Goal: Information Seeking & Learning: Learn about a topic

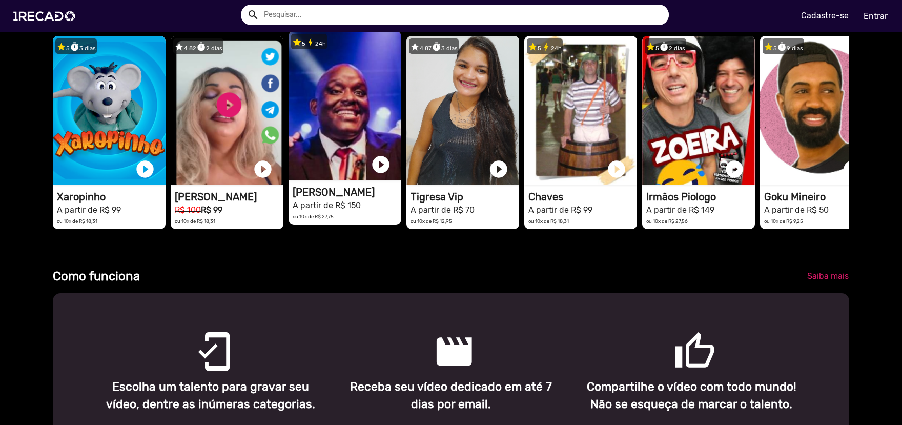
scroll to position [0, 2682]
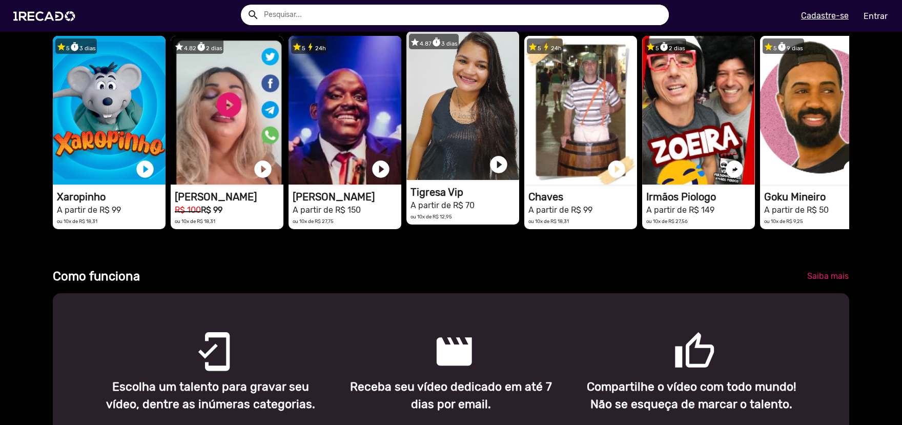
click at [450, 117] on video "1RECADO vídeos dedicados para fãs e empresas" at bounding box center [462, 105] width 113 height 149
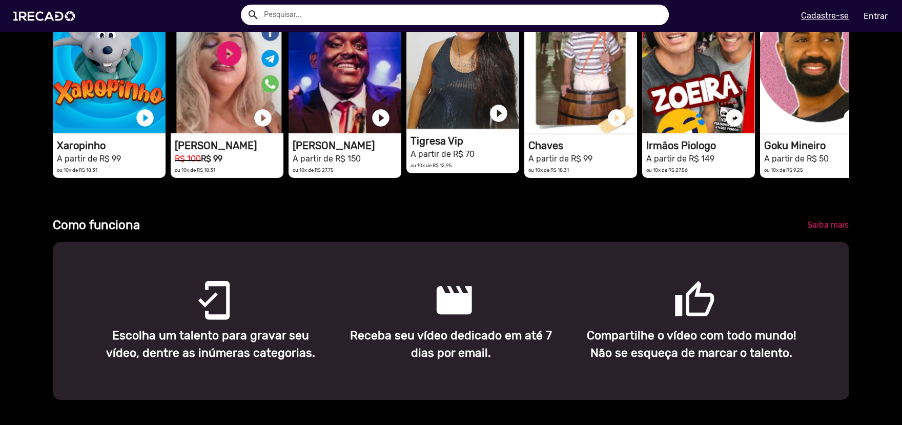
scroll to position [0, 1788]
drag, startPoint x: 459, startPoint y: 112, endPoint x: 444, endPoint y: 110, distance: 15.0
click at [444, 110] on video "1RECADO vídeos dedicados para fãs e empresas" at bounding box center [462, 54] width 113 height 149
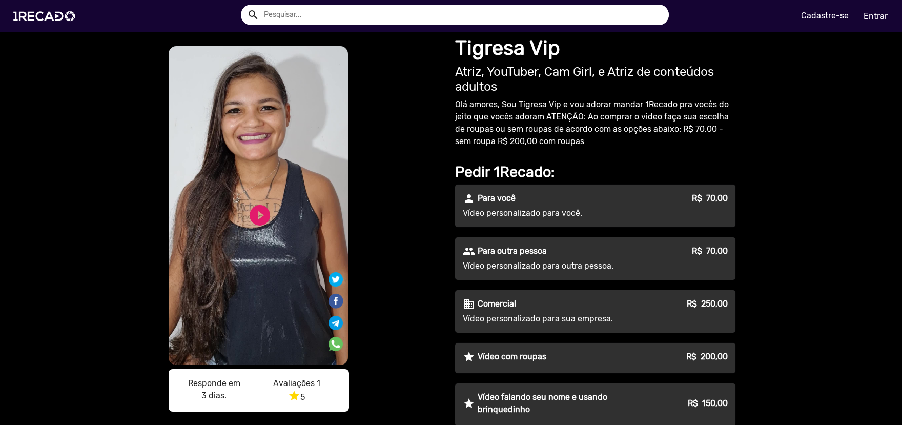
scroll to position [51, 0]
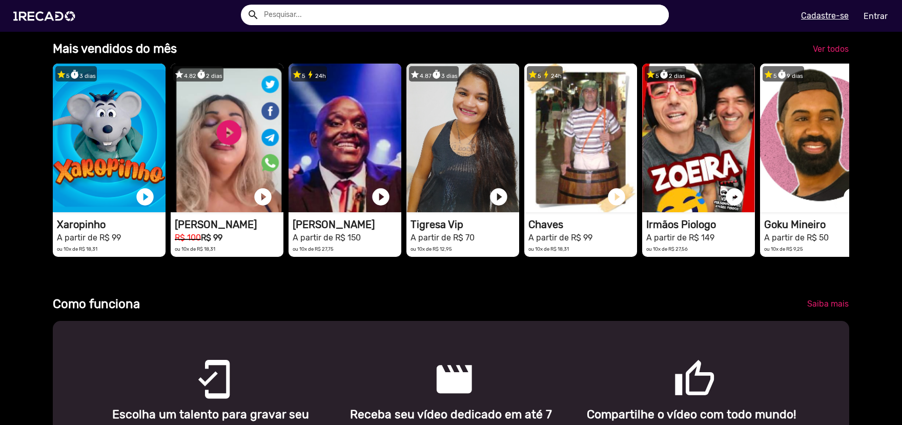
scroll to position [410, 0]
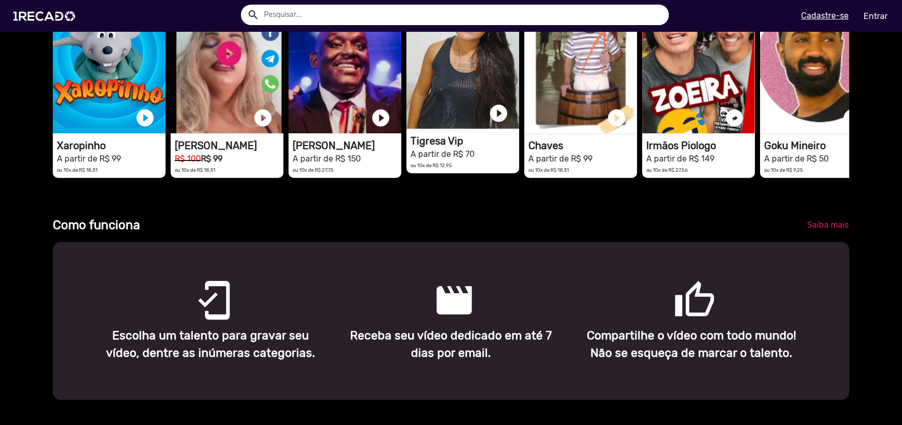
click at [445, 119] on video "1RECADO vídeos dedicados para fãs e empresas" at bounding box center [462, 54] width 113 height 149
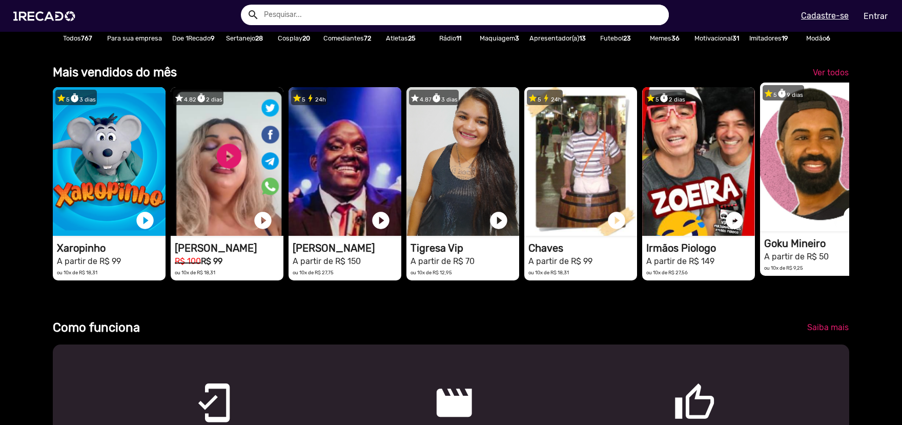
scroll to position [0, 894]
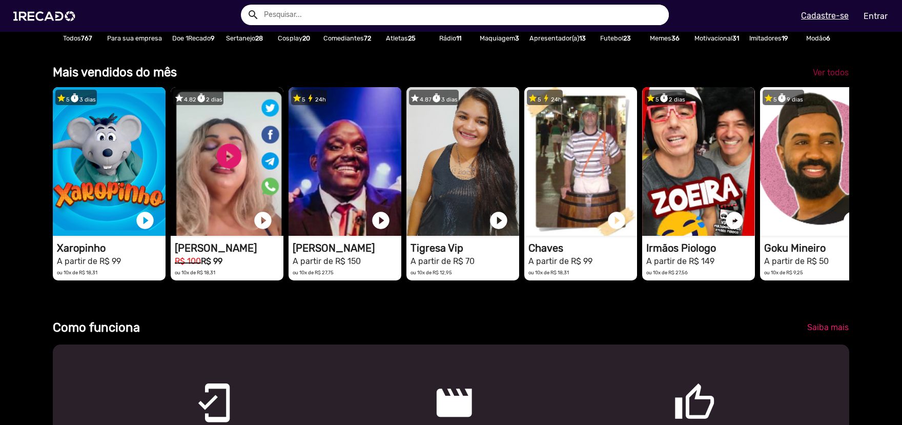
click at [841, 82] on link "Ver todos" at bounding box center [830, 73] width 52 height 18
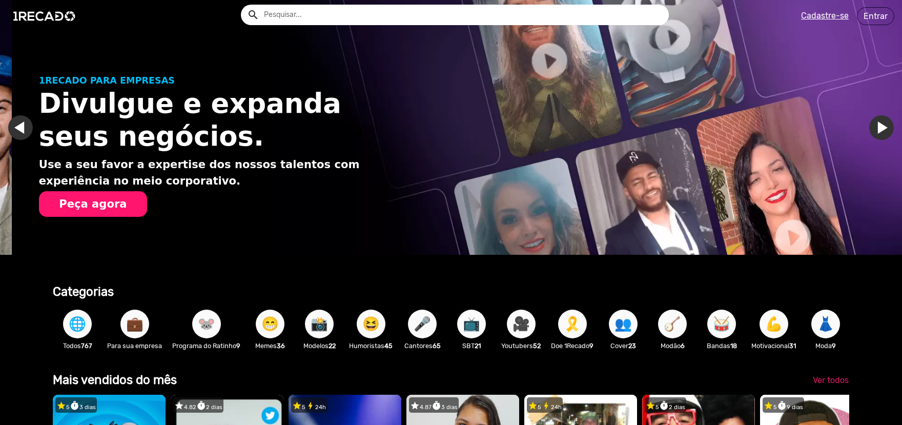
scroll to position [0, 894]
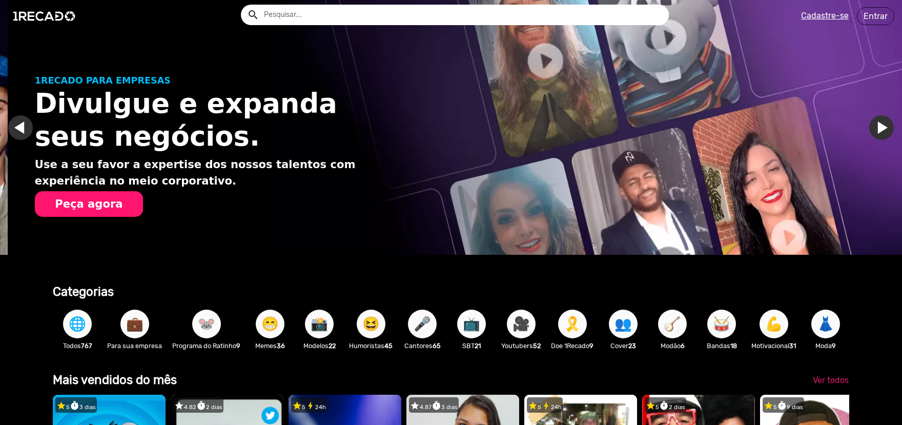
click at [18, 130] on link "Ir para o slide anterior" at bounding box center [28, 127] width 25 height 25
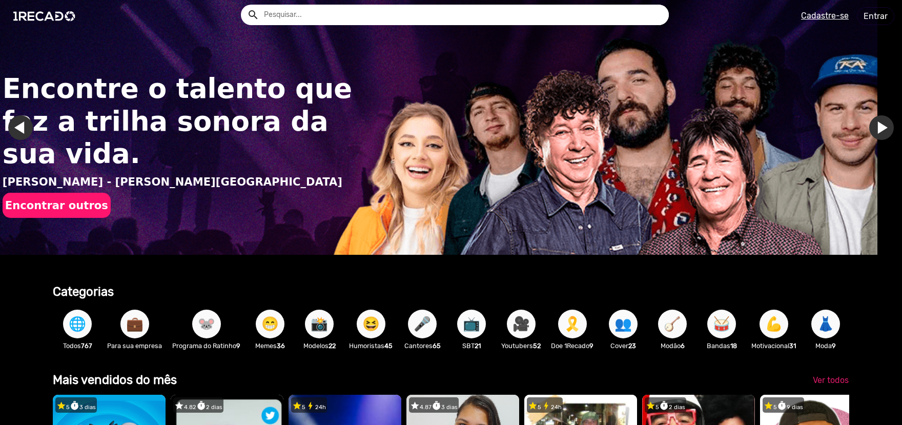
scroll to position [0, 0]
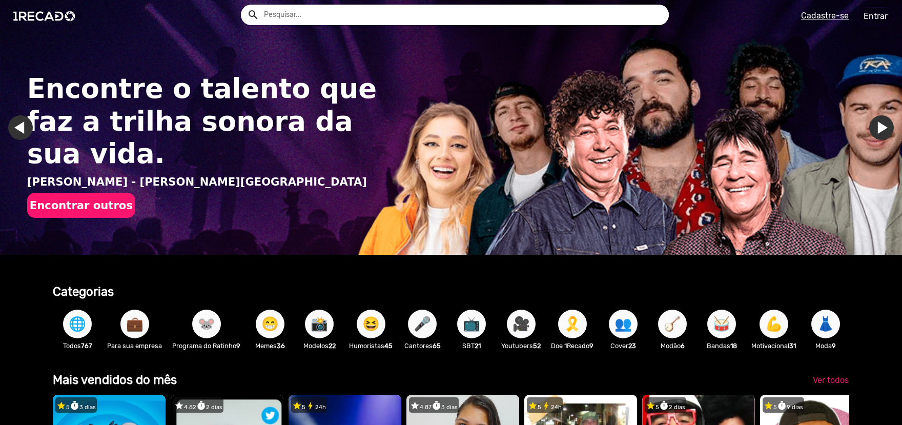
click at [88, 193] on button "Encontrar outros" at bounding box center [81, 205] width 108 height 25
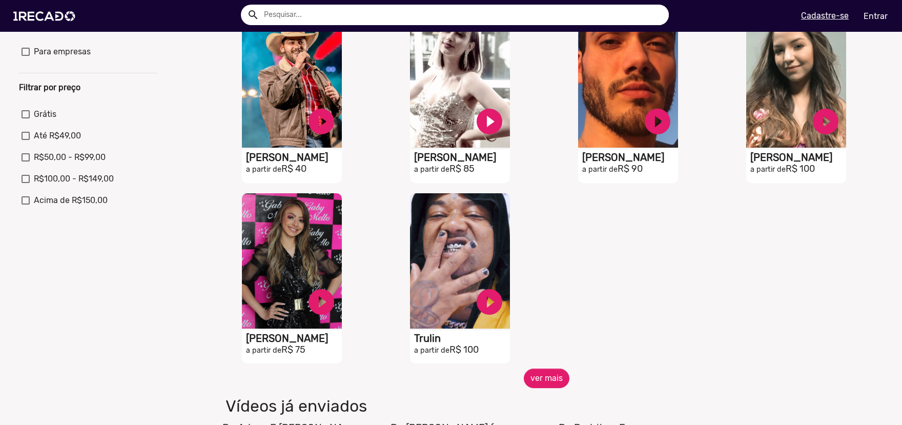
scroll to position [359, 0]
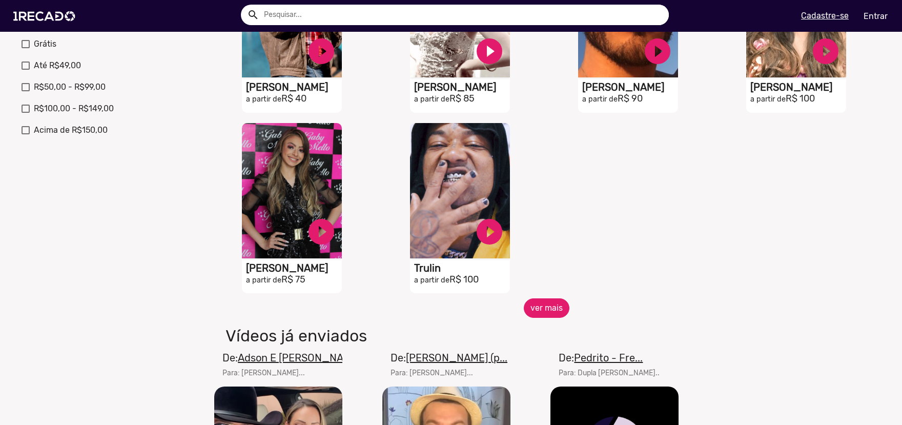
click at [543, 315] on button "ver mais" at bounding box center [547, 307] width 46 height 19
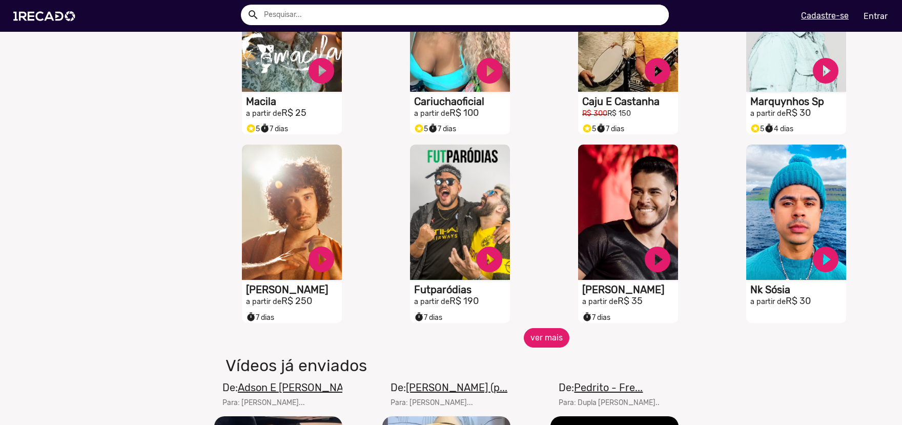
scroll to position [717, 0]
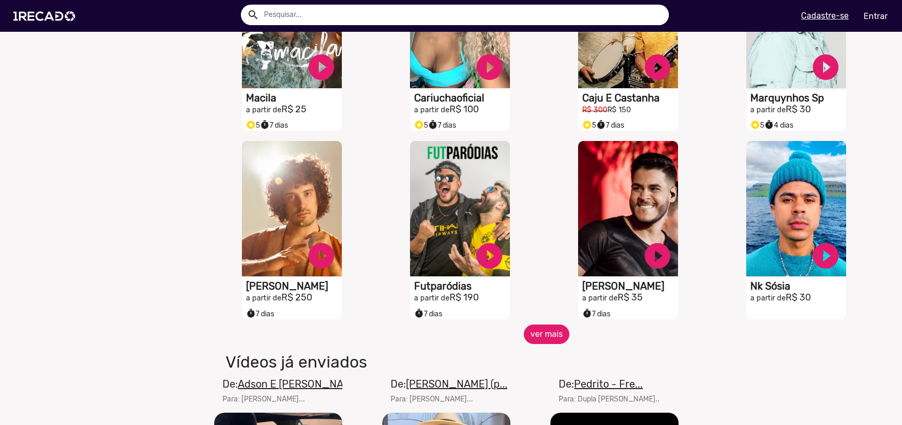
click at [556, 344] on button "ver mais" at bounding box center [547, 333] width 46 height 19
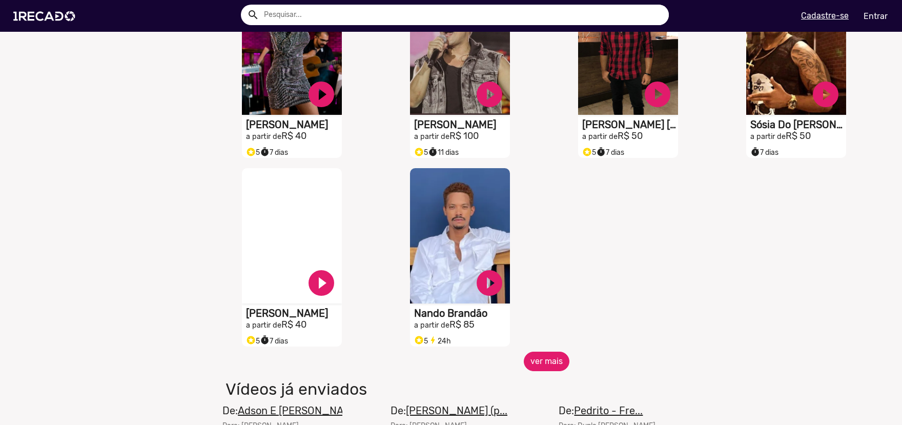
scroll to position [1281, 0]
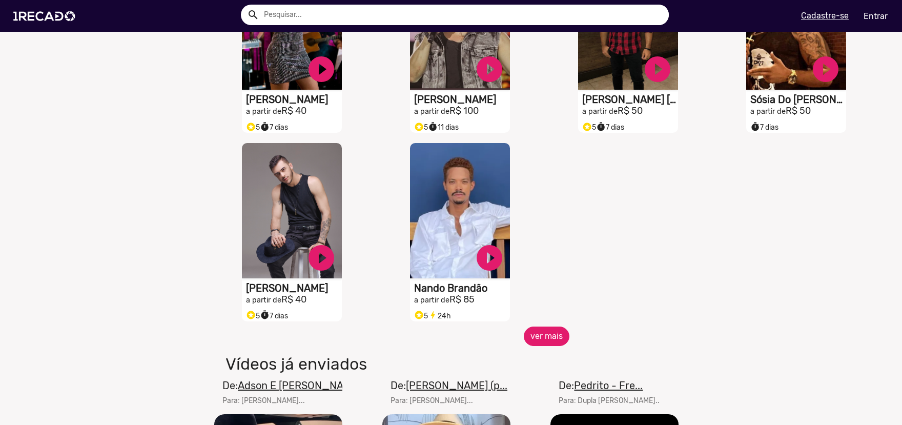
click at [550, 346] on button "ver mais" at bounding box center [547, 335] width 46 height 19
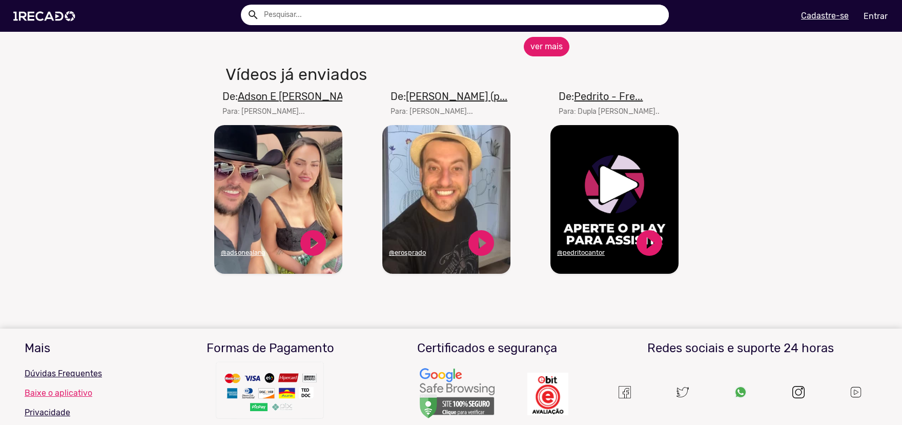
scroll to position [1845, 0]
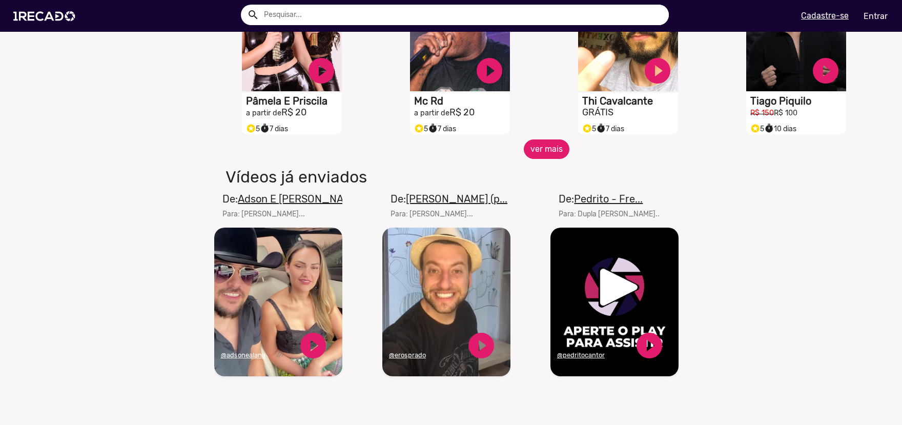
click at [547, 159] on button "ver mais" at bounding box center [547, 148] width 46 height 19
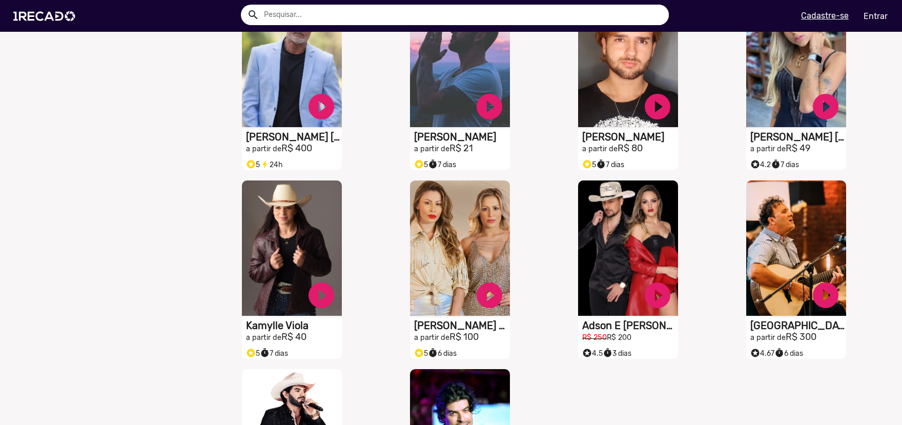
scroll to position [1998, 0]
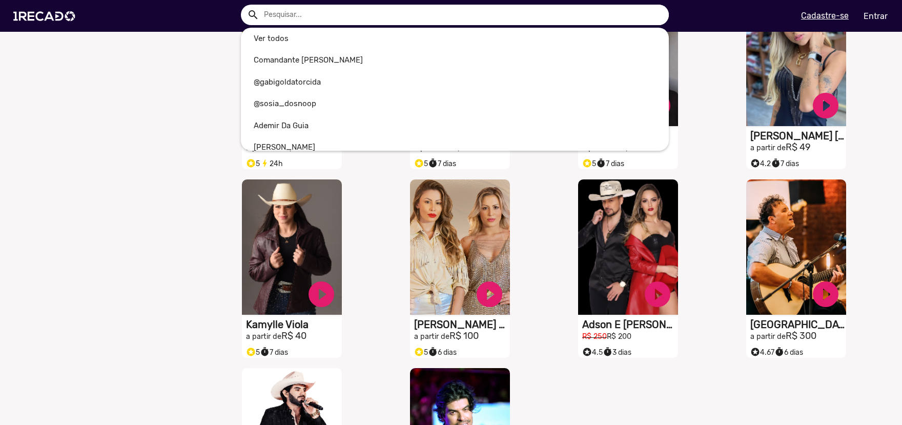
click at [386, 9] on input "text" at bounding box center [462, 15] width 412 height 20
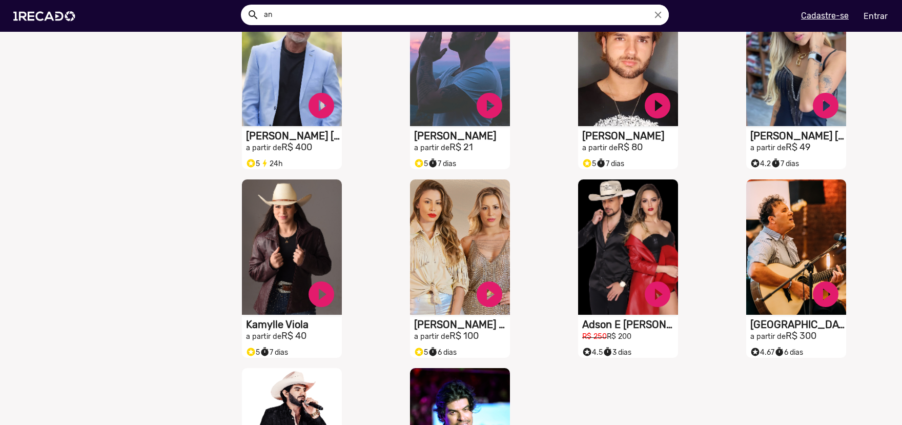
type input "a"
type input "u"
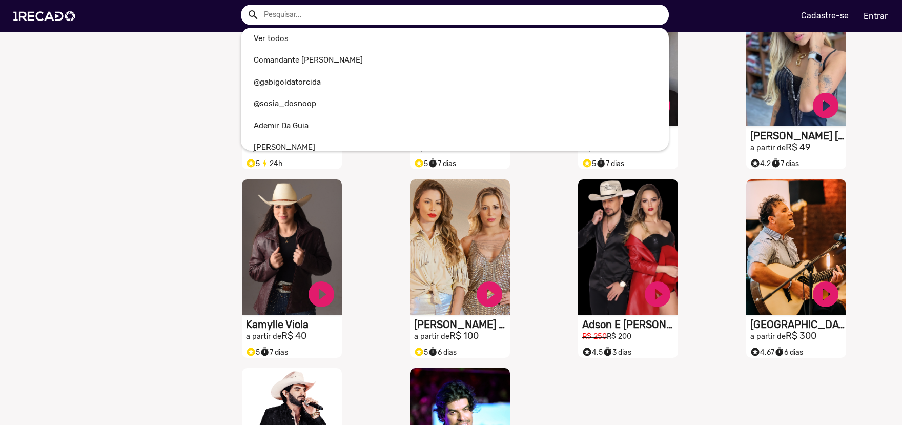
click at [554, 233] on div at bounding box center [451, 212] width 902 height 425
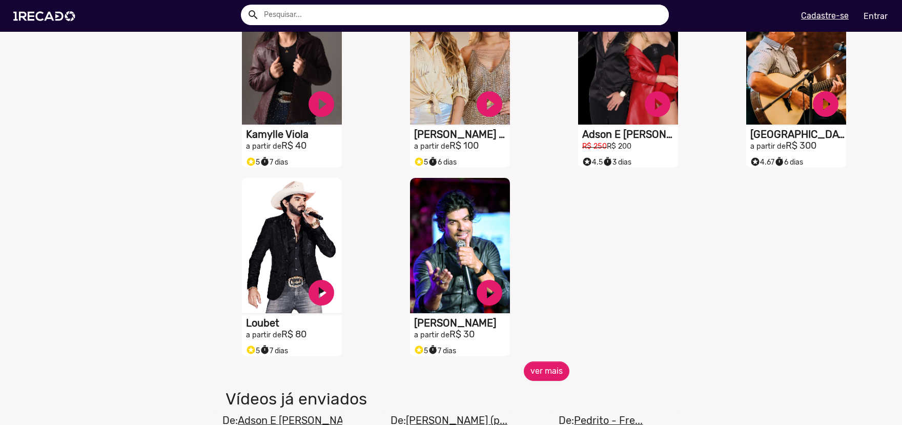
scroll to position [2255, 0]
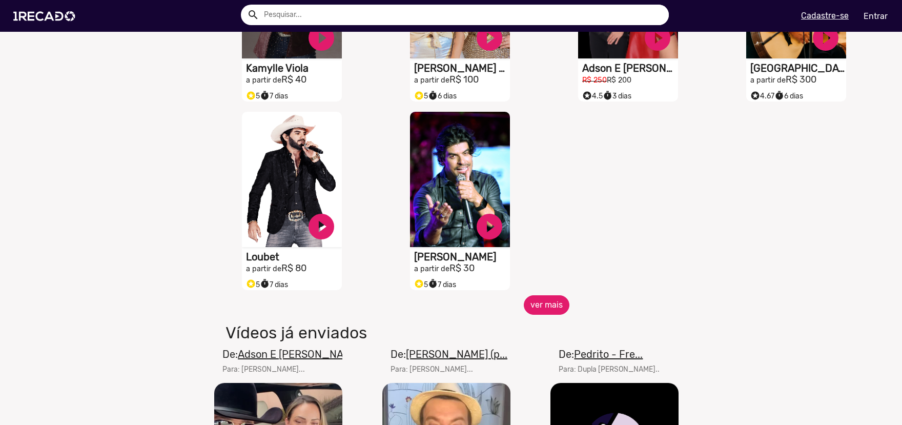
click at [540, 315] on button "ver mais" at bounding box center [547, 304] width 46 height 19
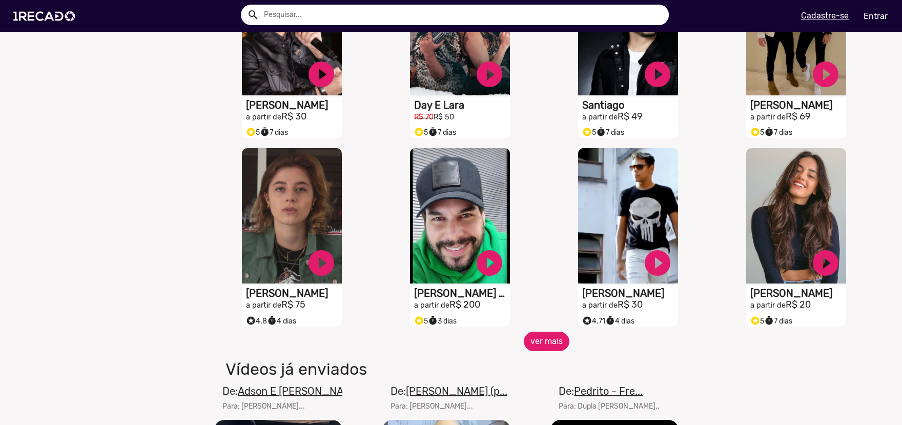
scroll to position [2613, 0]
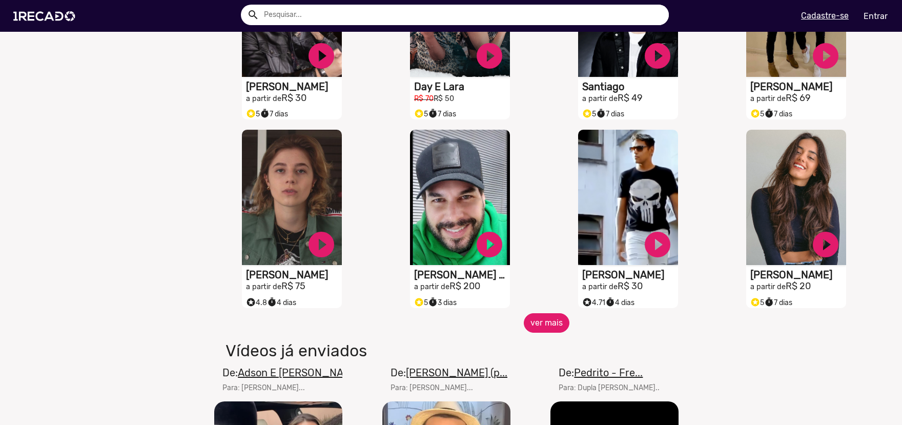
click at [556, 332] on button "ver mais" at bounding box center [547, 322] width 46 height 19
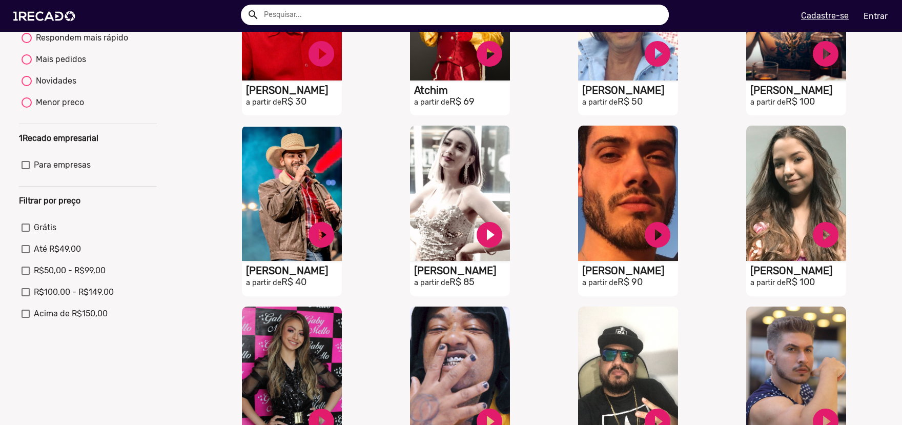
scroll to position [51, 0]
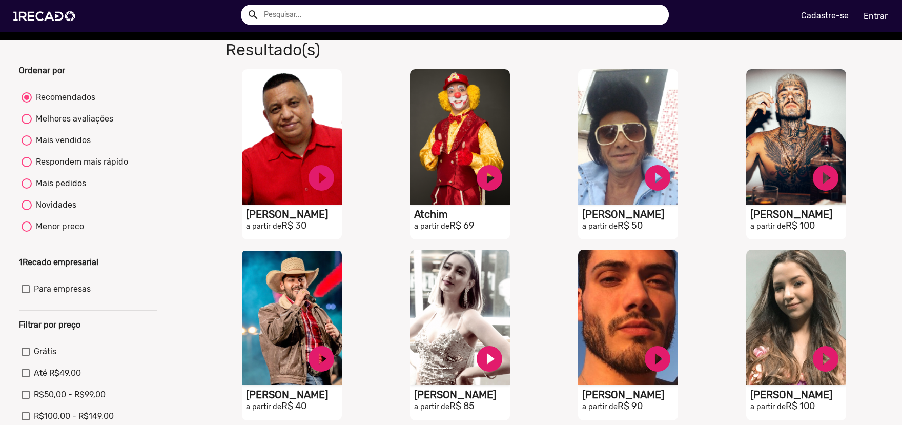
click at [83, 147] on div "Mais vendidos" at bounding box center [61, 140] width 59 height 12
click at [27, 146] on input "Mais vendidos" at bounding box center [26, 146] width 1 height 1
radio input "true"
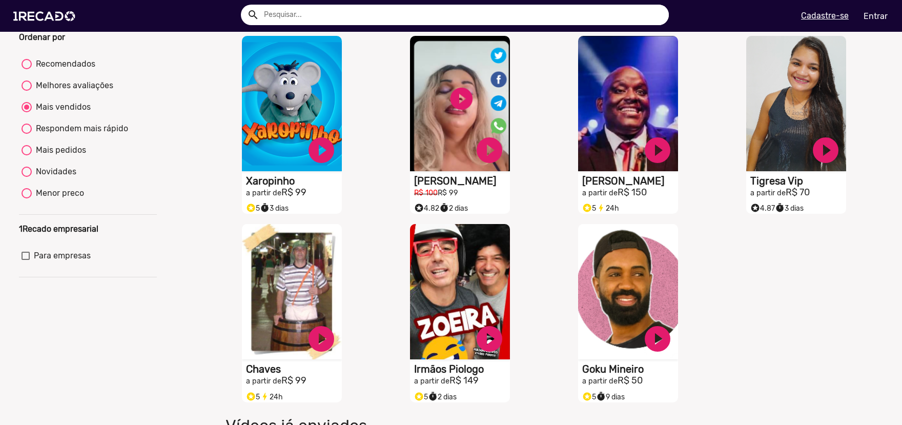
scroll to position [102, 0]
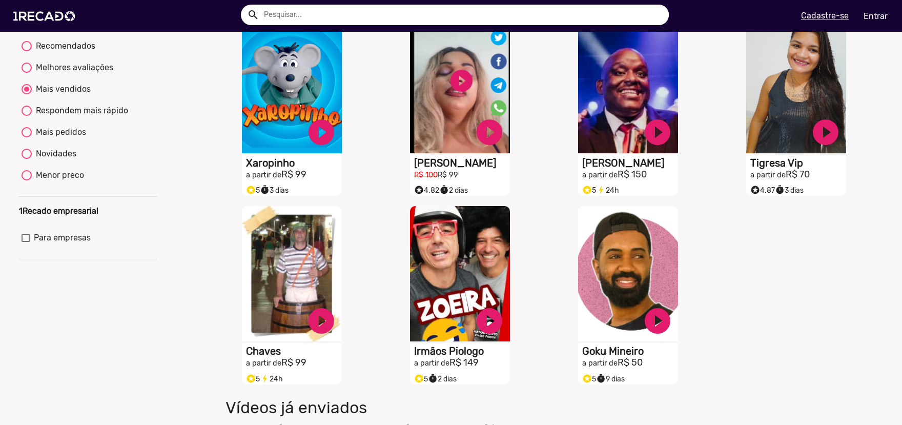
click at [64, 138] on div "Mais pedidos" at bounding box center [59, 132] width 54 height 12
click at [27, 138] on input "Mais pedidos" at bounding box center [26, 137] width 1 height 1
radio input "true"
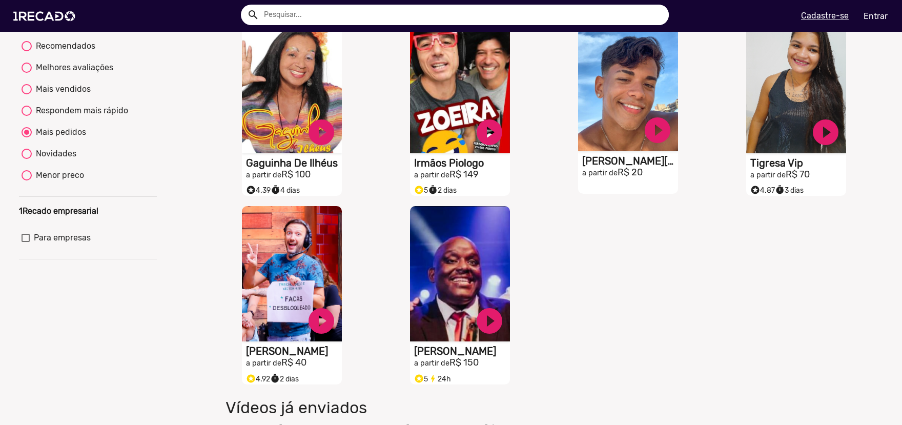
click at [632, 99] on video "S1RECADO vídeos dedicados para fãs e empresas" at bounding box center [628, 83] width 100 height 135
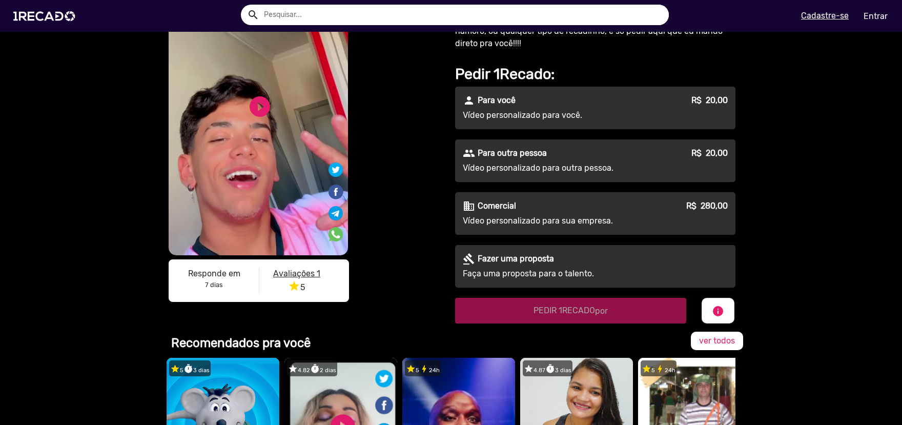
scroll to position [51, 0]
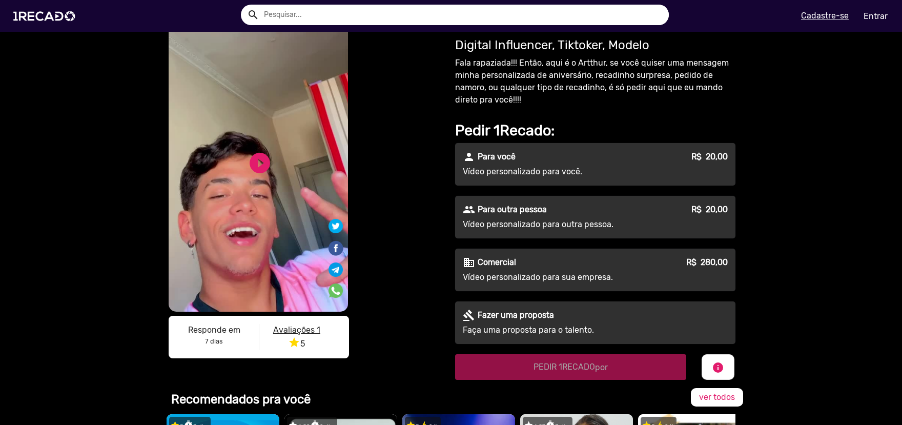
click at [260, 198] on video "S1RECADO vídeos dedicados para fãs e empresas" at bounding box center [258, 153] width 179 height 317
click at [254, 158] on link "play_circle_filled" at bounding box center [259, 163] width 25 height 25
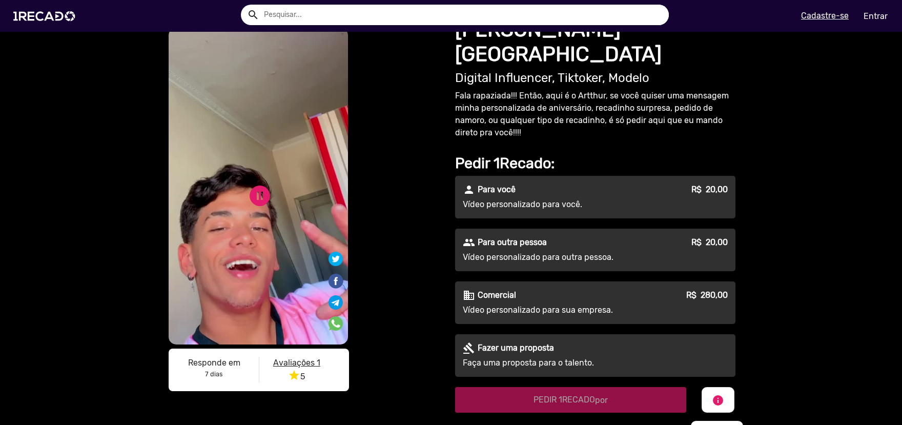
scroll to position [0, 0]
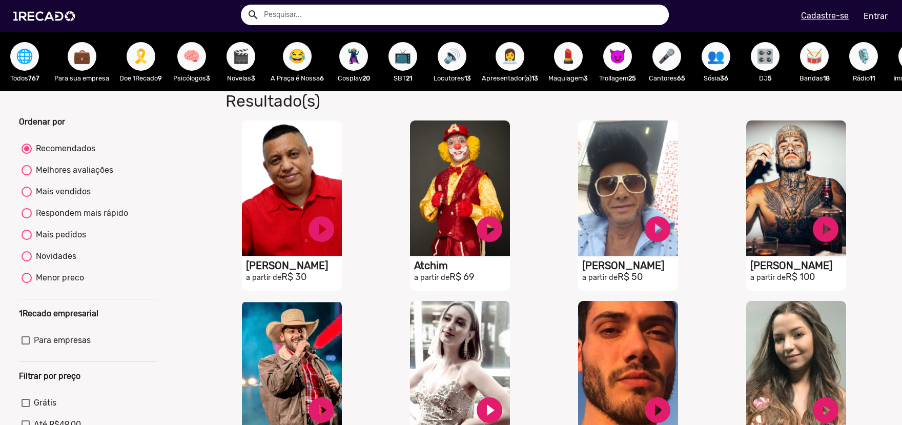
click at [64, 262] on div "Novidades" at bounding box center [54, 256] width 45 height 12
click at [27, 262] on input "Novidades" at bounding box center [26, 261] width 1 height 1
radio input "true"
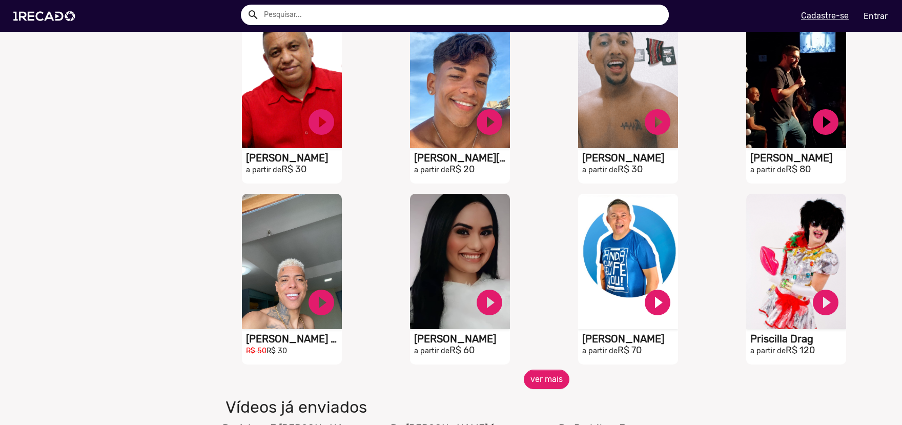
scroll to position [666, 0]
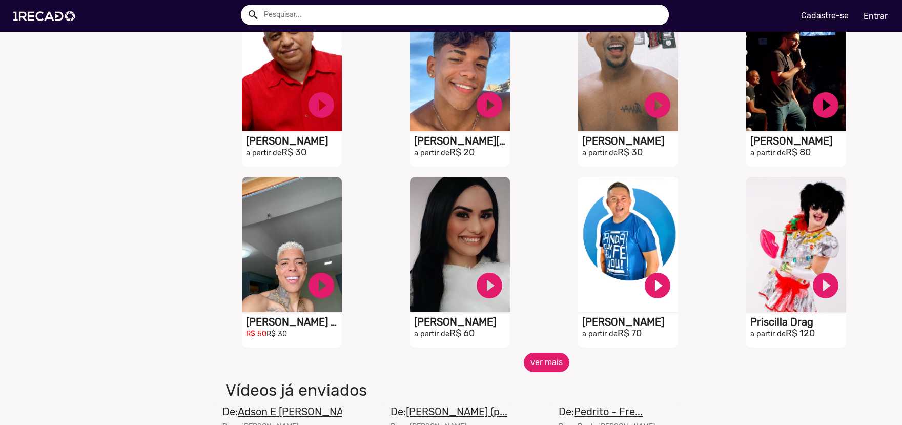
click at [556, 370] on button "ver mais" at bounding box center [547, 362] width 46 height 19
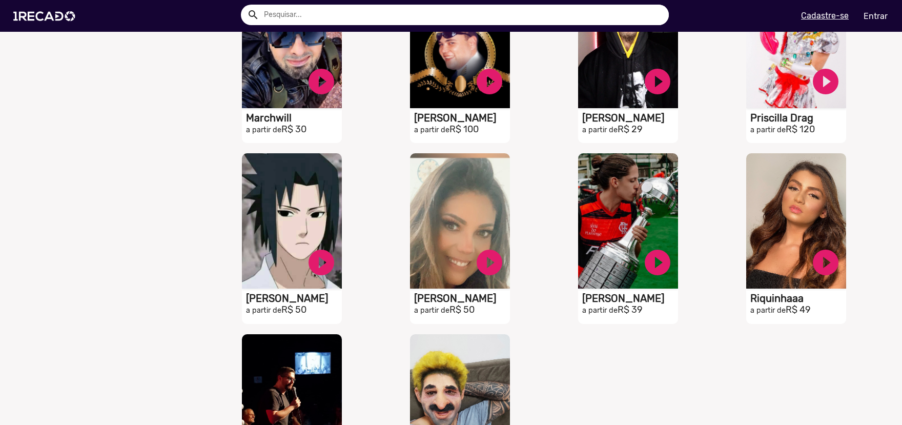
scroll to position [1076, 0]
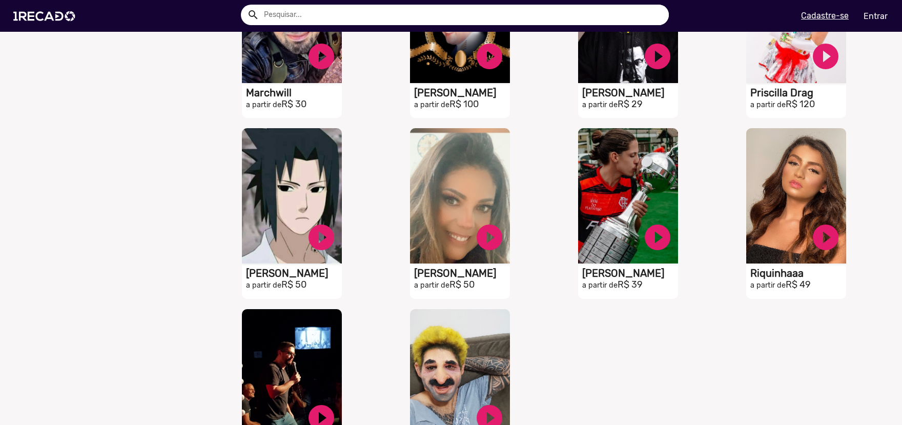
drag, startPoint x: 540, startPoint y: 303, endPoint x: 555, endPoint y: 339, distance: 38.8
click at [285, 202] on video "S1RECADO vídeos dedicados para fãs e empresas" at bounding box center [292, 193] width 100 height 135
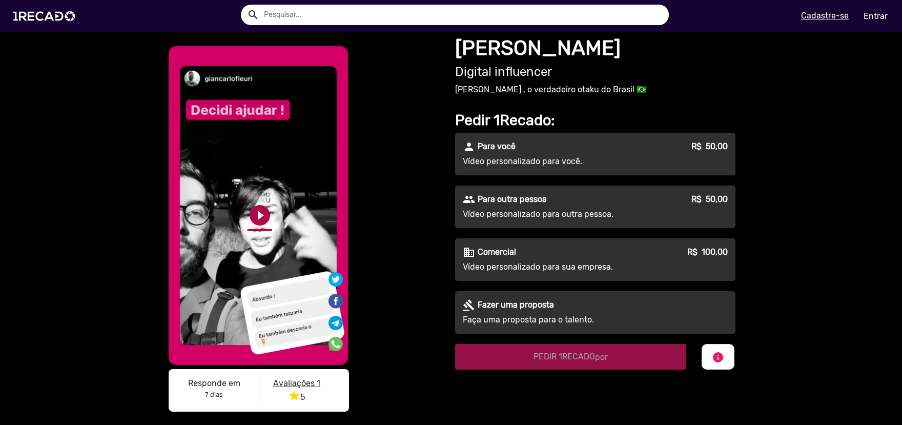
click at [258, 222] on link "play_circle_filled" at bounding box center [259, 215] width 25 height 25
click at [259, 218] on link "pause_circle" at bounding box center [259, 215] width 25 height 25
click at [259, 218] on link "play_circle_filled" at bounding box center [259, 215] width 25 height 25
click at [260, 217] on link "pause_circle" at bounding box center [259, 215] width 25 height 25
click at [256, 217] on link "play_circle_filled" at bounding box center [259, 215] width 25 height 25
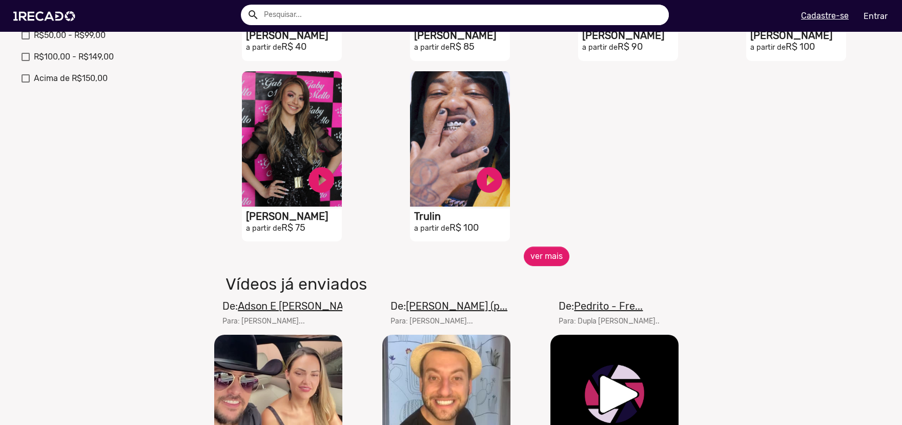
scroll to position [410, 0]
click at [536, 264] on button "ver mais" at bounding box center [547, 256] width 46 height 19
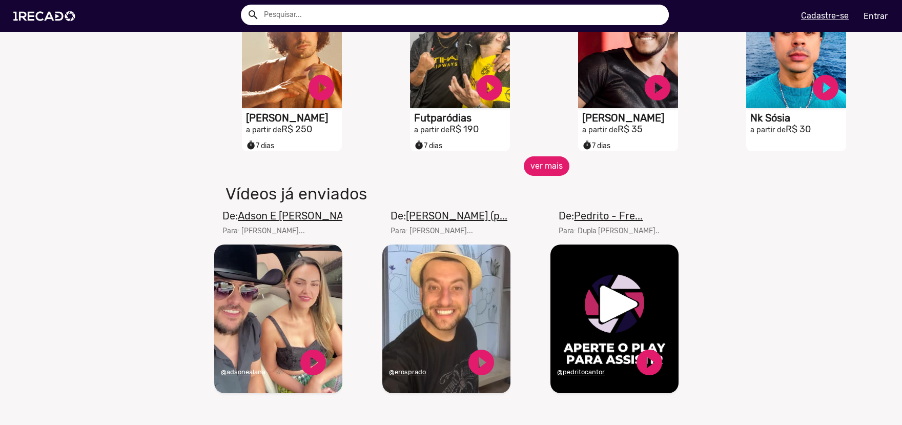
scroll to position [871, 0]
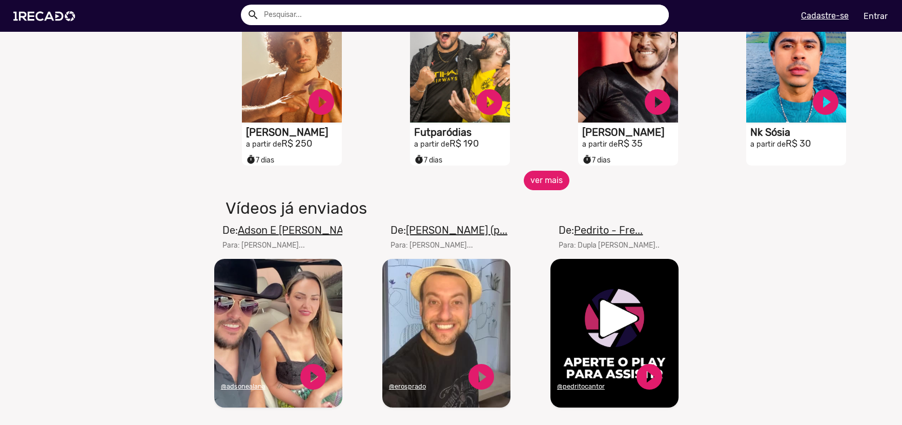
click at [534, 188] on button "ver mais" at bounding box center [547, 180] width 46 height 19
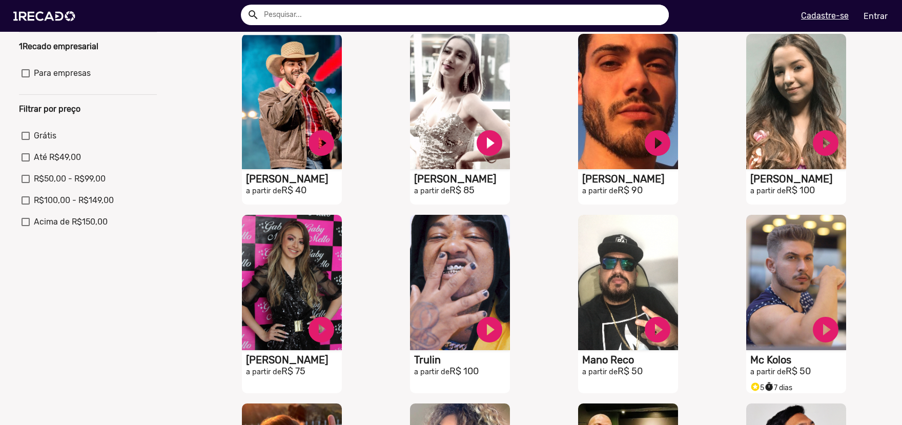
scroll to position [102, 0]
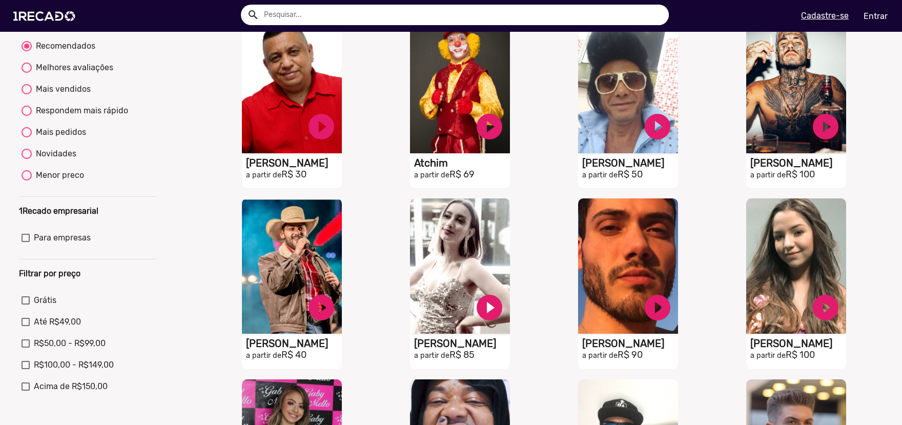
click at [46, 160] on div "Novidades" at bounding box center [54, 154] width 45 height 12
click at [27, 159] on input "Novidades" at bounding box center [26, 159] width 1 height 1
radio input "true"
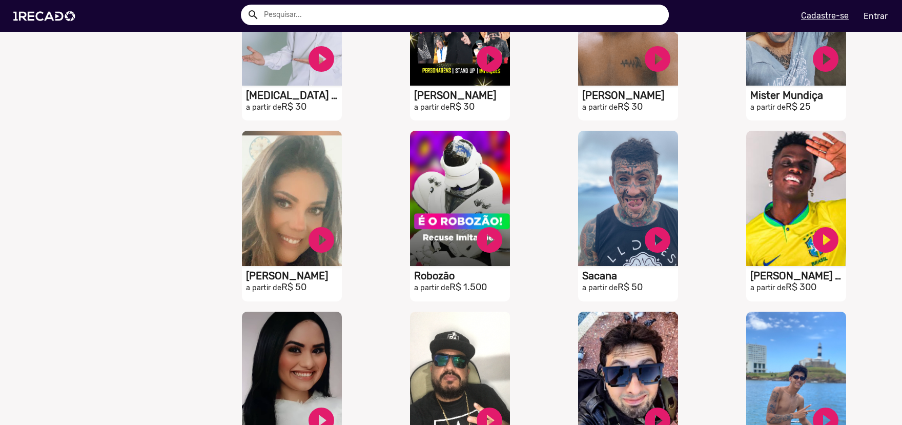
scroll to position [1486, 0]
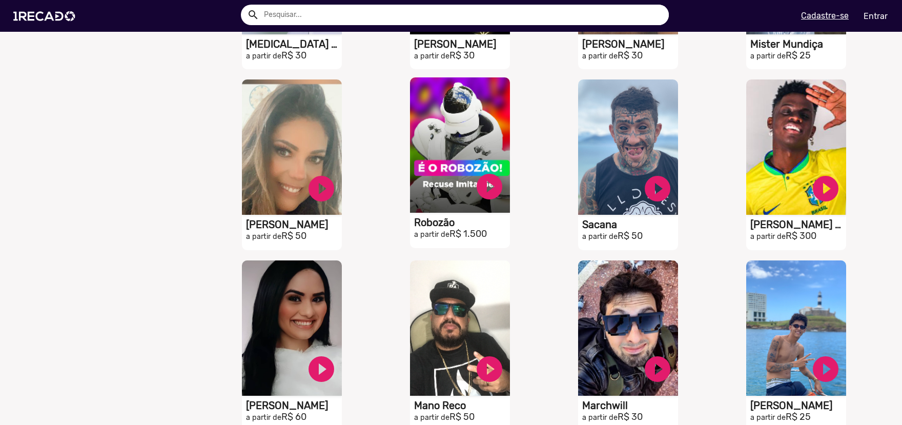
click at [449, 147] on video "S1RECADO vídeos dedicados para fãs e empresas" at bounding box center [460, 144] width 100 height 135
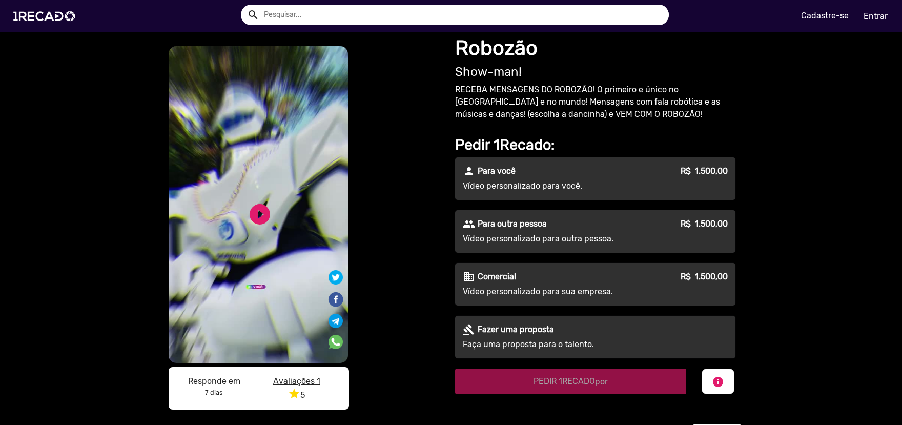
click at [270, 222] on video "S1RECADO vídeos dedicados para fãs e empresas" at bounding box center [258, 204] width 179 height 317
click at [258, 218] on link "play_circle_filled" at bounding box center [259, 214] width 25 height 25
click at [256, 215] on link "pause_circle" at bounding box center [259, 214] width 25 height 25
click at [254, 211] on link "play_circle_filled" at bounding box center [259, 214] width 25 height 25
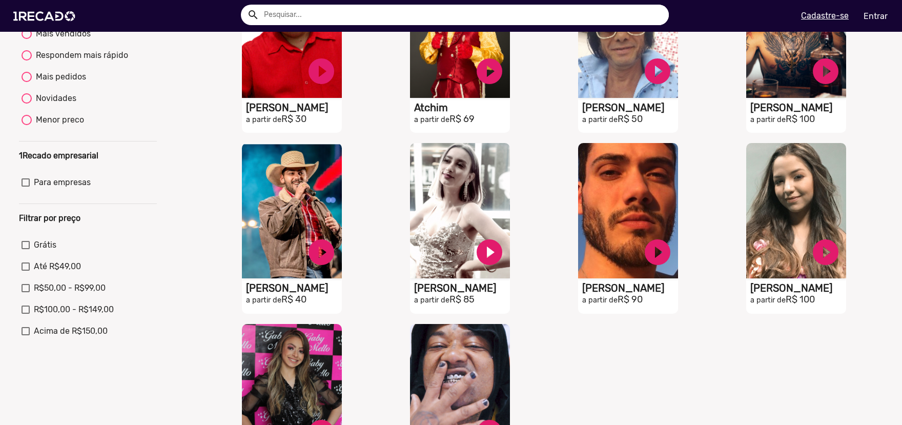
scroll to position [102, 0]
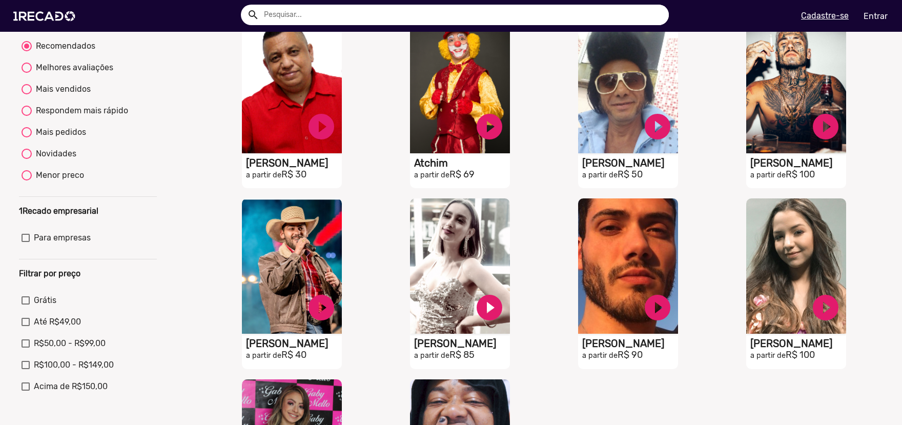
click at [65, 160] on div "Novidades" at bounding box center [54, 154] width 45 height 12
click at [27, 159] on input "Novidades" at bounding box center [26, 159] width 1 height 1
radio input "true"
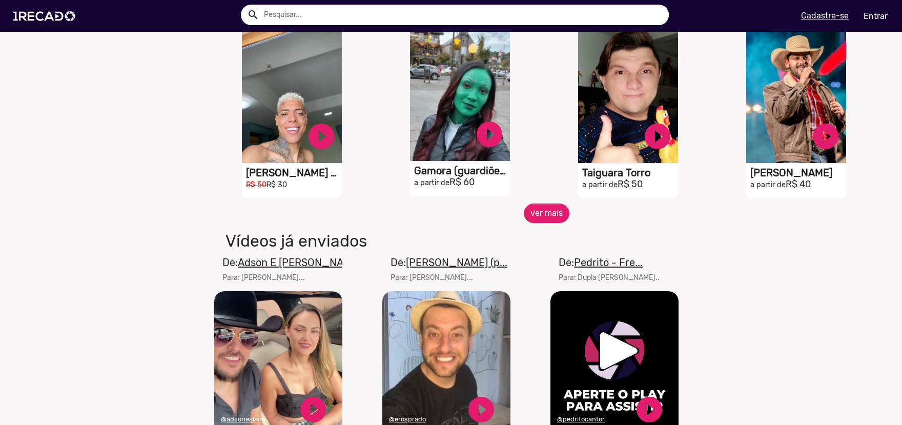
scroll to position [666, 0]
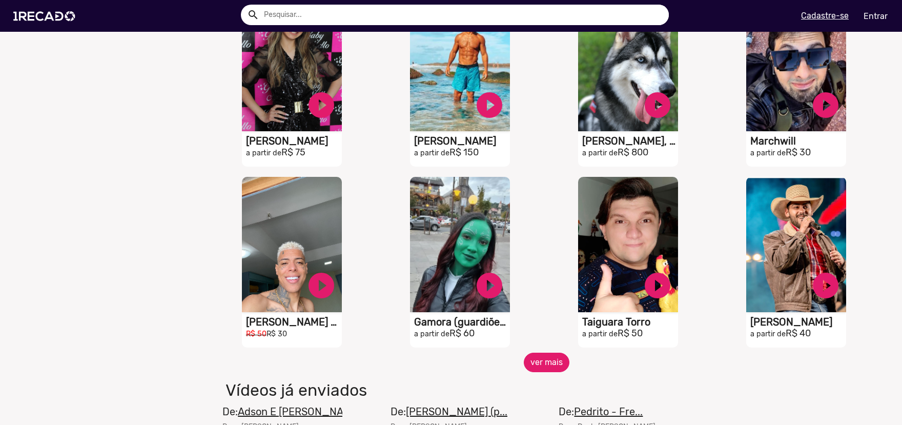
click at [544, 372] on button "ver mais" at bounding box center [547, 362] width 46 height 19
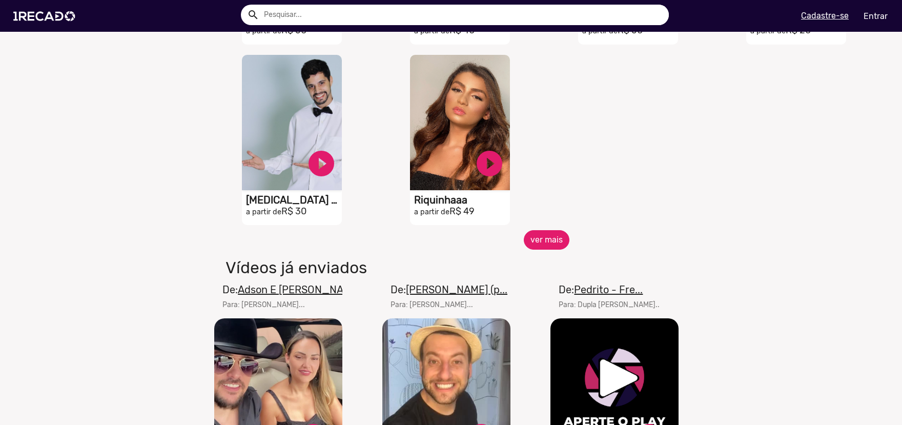
scroll to position [1332, 0]
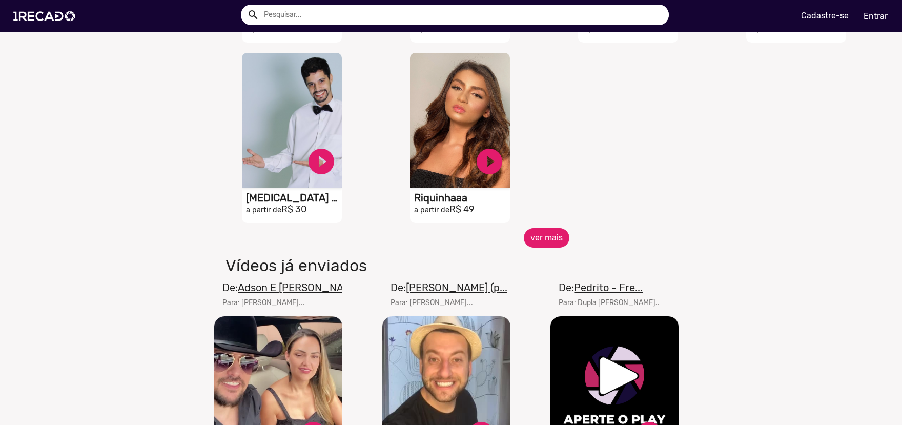
click at [534, 247] on button "ver mais" at bounding box center [547, 237] width 46 height 19
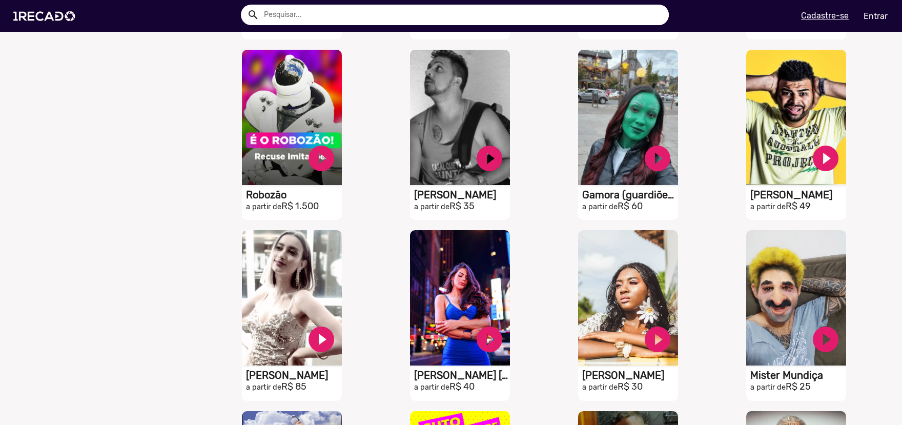
scroll to position [1588, 0]
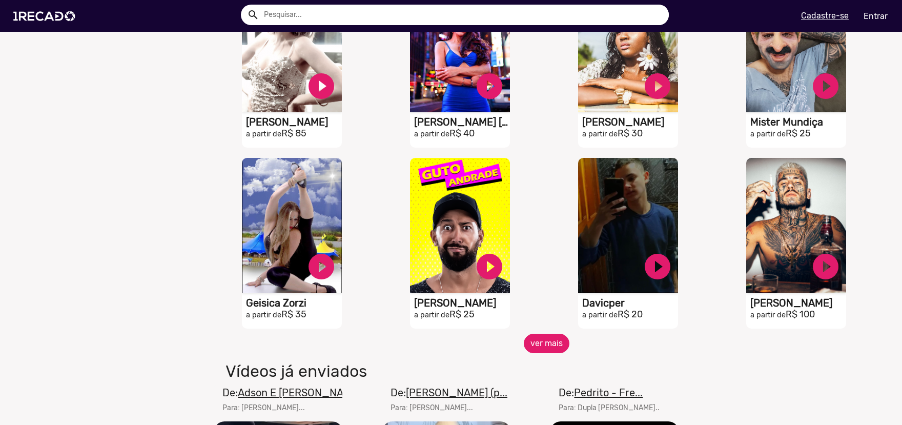
click at [550, 353] on button "ver mais" at bounding box center [547, 343] width 46 height 19
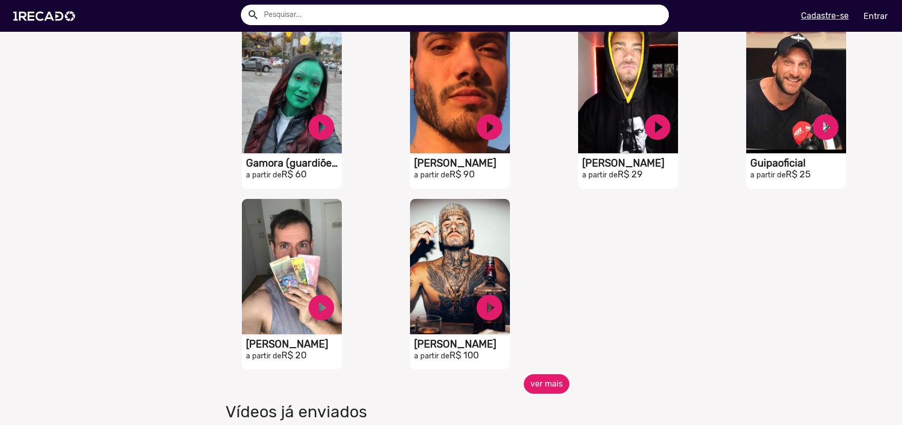
scroll to position [2152, 0]
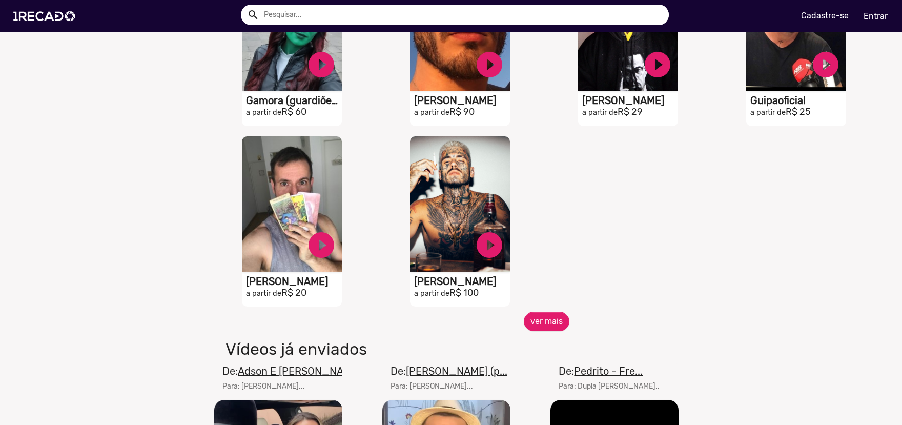
click at [540, 312] on div "S1RECADO vídeos dedicados para fãs e empresas play_circle_filled Killa Young a …" at bounding box center [462, 221] width 168 height 181
click at [541, 329] on button "ver mais" at bounding box center [547, 321] width 46 height 19
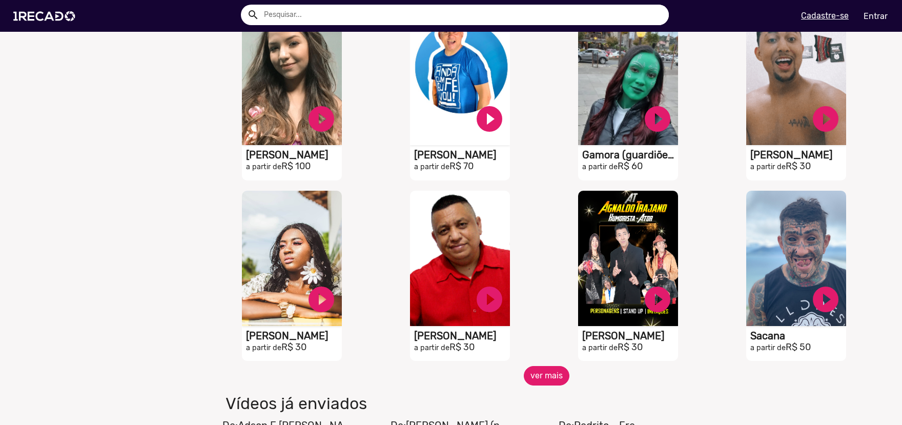
scroll to position [2562, 0]
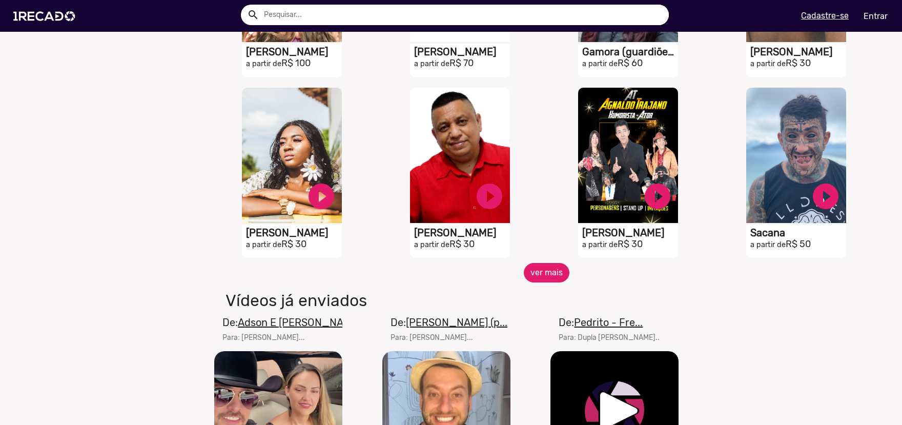
click at [547, 282] on button "ver mais" at bounding box center [547, 272] width 46 height 19
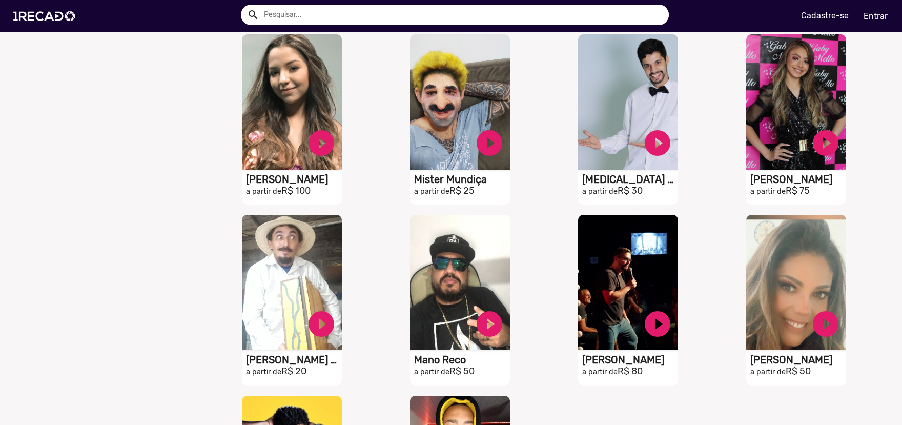
scroll to position [2460, 0]
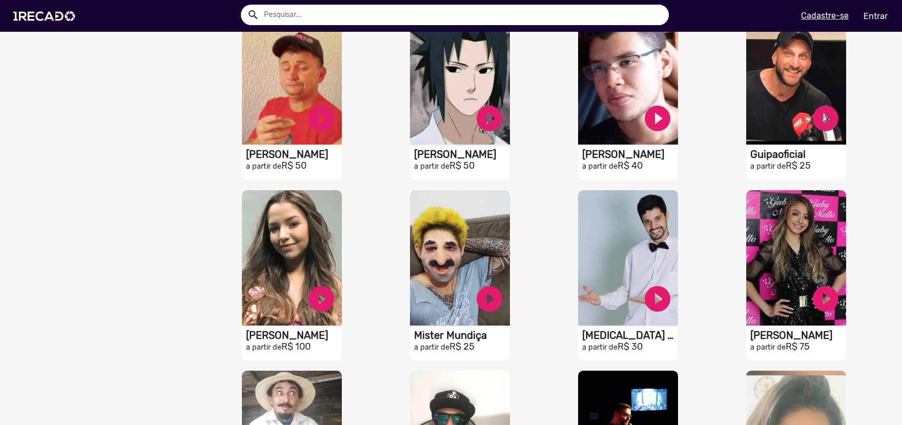
drag, startPoint x: 125, startPoint y: 271, endPoint x: 150, endPoint y: 134, distance: 139.0
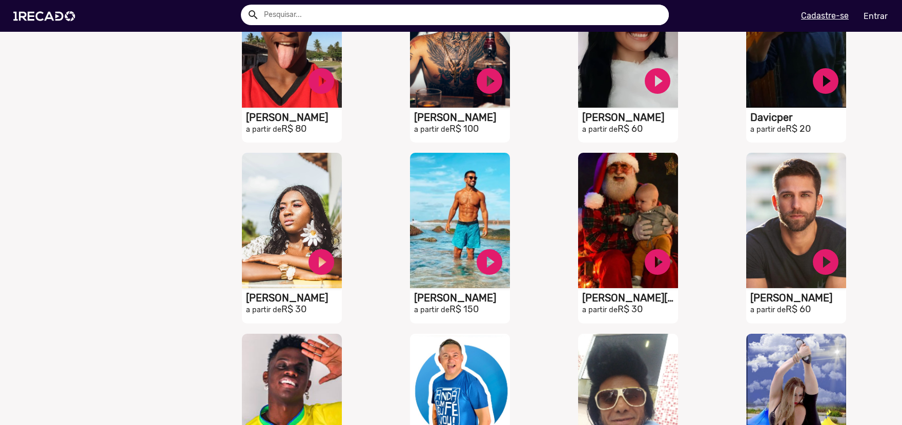
scroll to position [0, 0]
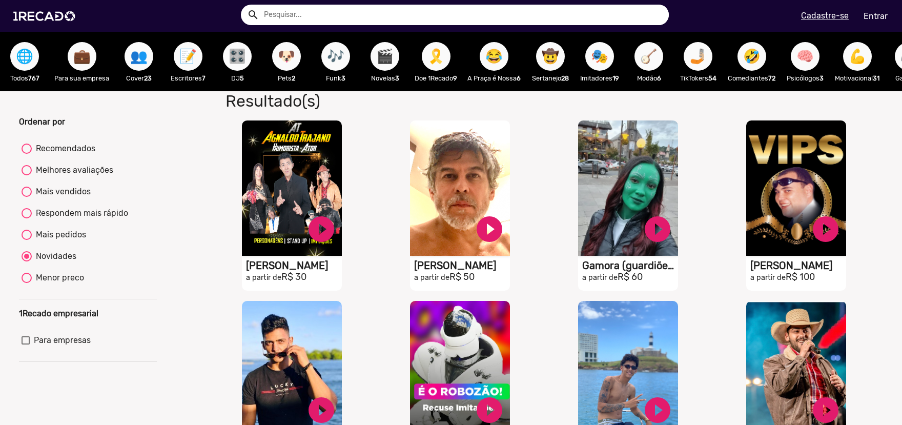
click at [48, 241] on div "Mais pedidos" at bounding box center [59, 235] width 54 height 12
click at [27, 240] on input "Mais pedidos" at bounding box center [26, 240] width 1 height 1
radio input "true"
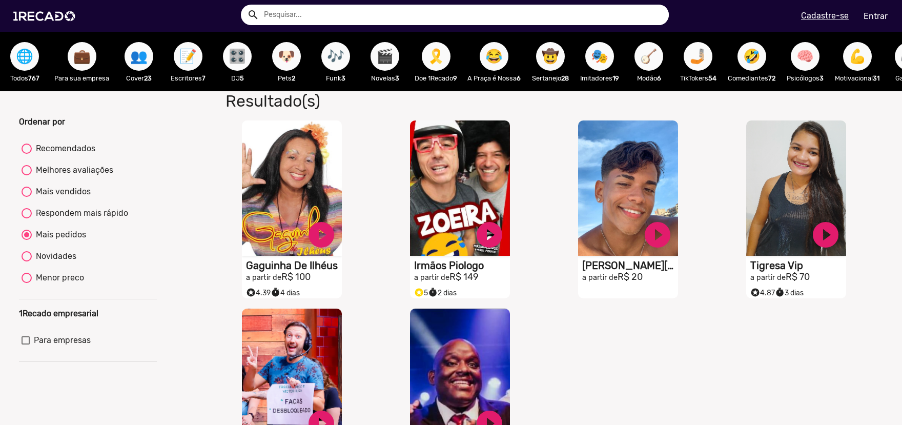
click at [67, 284] on div "Menor preco" at bounding box center [58, 278] width 52 height 12
click at [27, 283] on input "Menor preco" at bounding box center [26, 283] width 1 height 1
radio input "true"
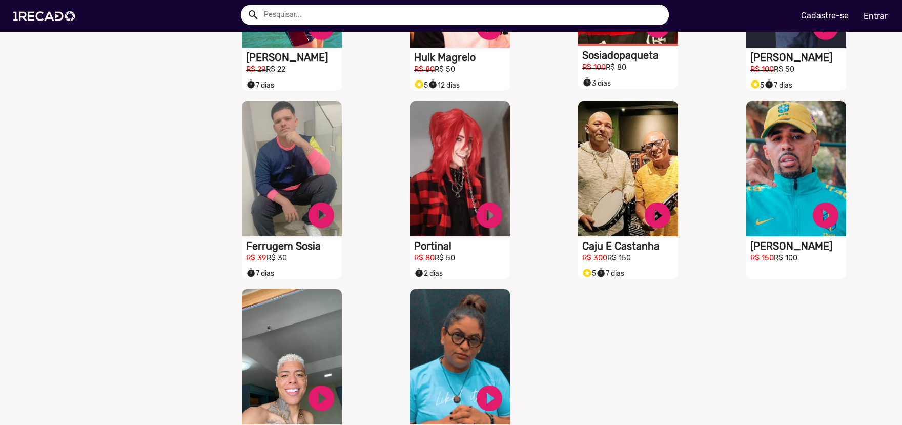
scroll to position [820, 0]
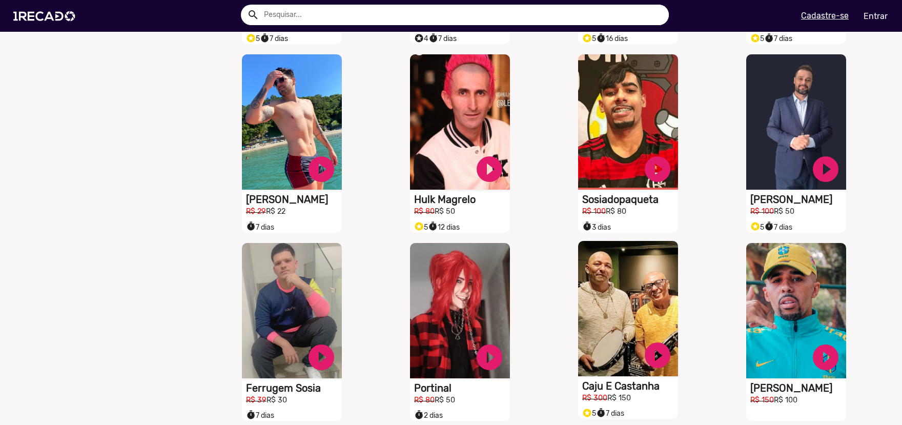
click at [646, 274] on video "S1RECADO vídeos dedicados para fãs e empresas" at bounding box center [628, 308] width 100 height 135
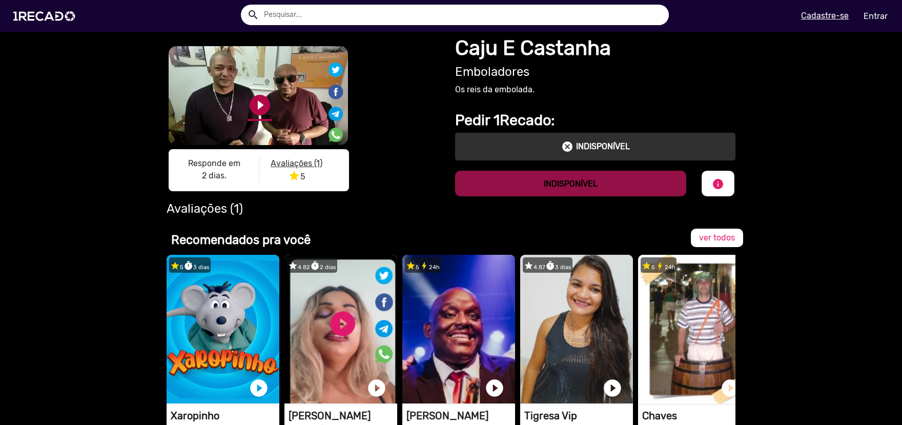
click at [247, 105] on link "play_circle_filled" at bounding box center [259, 105] width 25 height 25
